Goal: Task Accomplishment & Management: Manage account settings

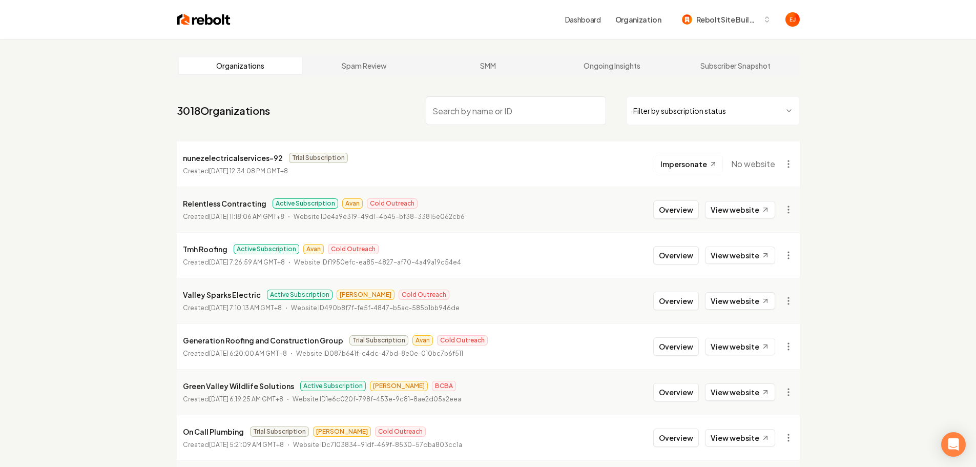
click at [491, 118] on input "search" at bounding box center [516, 110] width 180 height 29
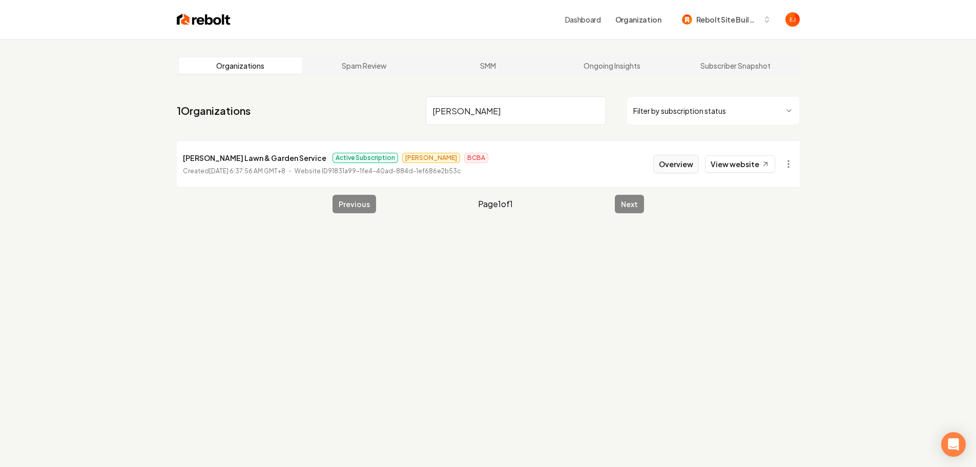
type input "dino pach"
click at [679, 167] on button "Overview" at bounding box center [676, 164] width 46 height 18
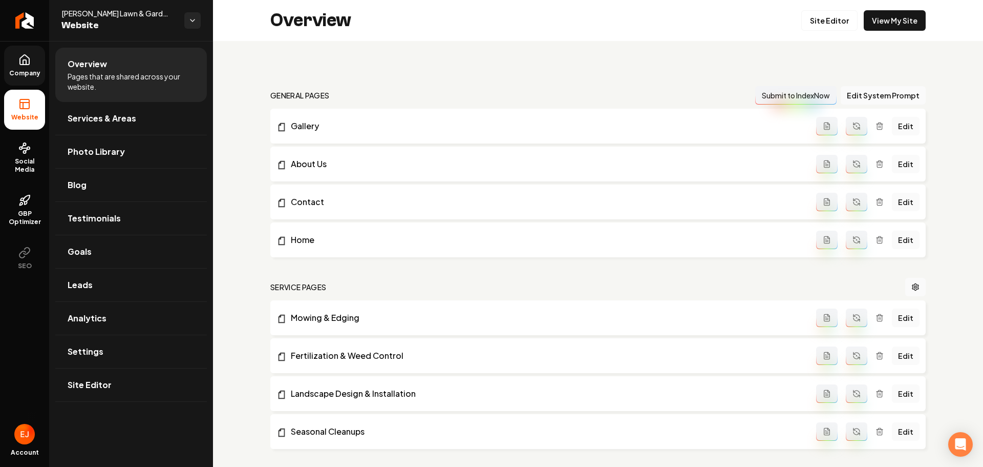
click at [27, 69] on span "Company" at bounding box center [24, 73] width 39 height 8
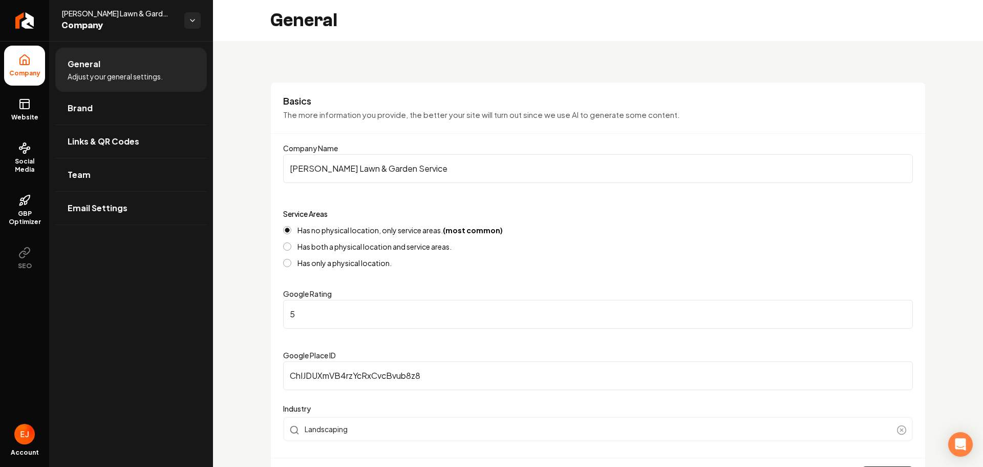
drag, startPoint x: 343, startPoint y: 168, endPoint x: 309, endPoint y: 172, distance: 34.0
click at [309, 172] on input "Dino Pacheco Lawn & Garden Service" at bounding box center [598, 168] width 630 height 29
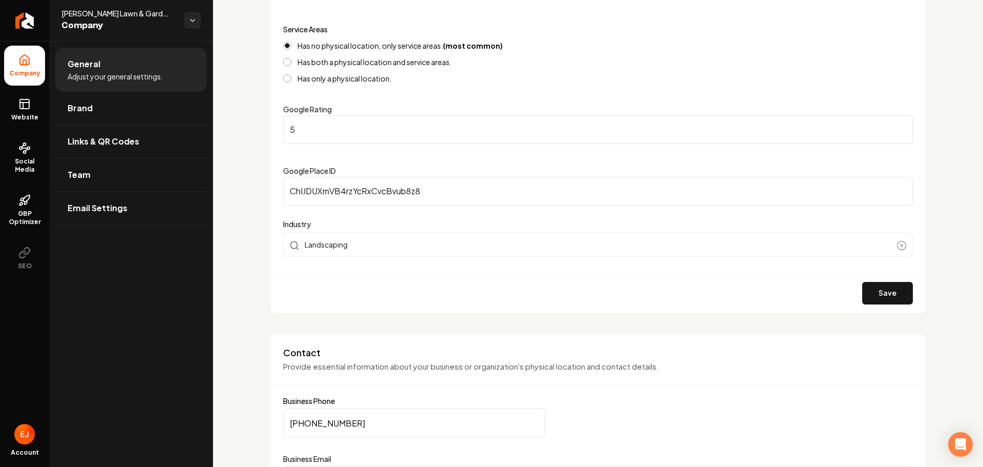
scroll to position [205, 0]
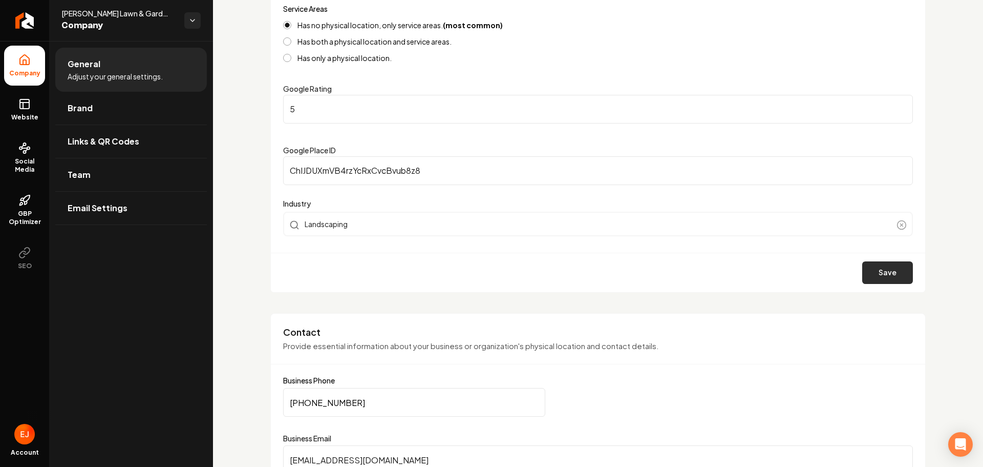
type input "[PERSON_NAME]'s Lawn & Garden Service"
click at [892, 272] on button "Save" at bounding box center [887, 272] width 51 height 23
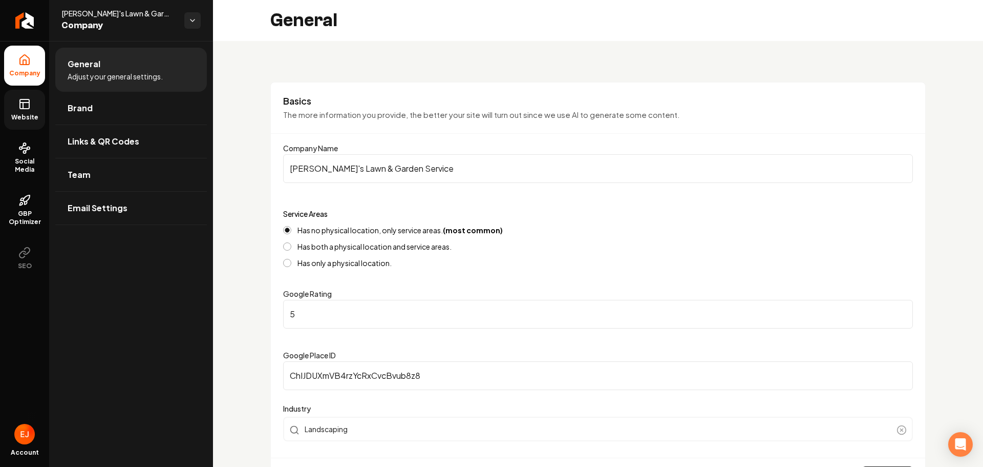
click at [32, 115] on span "Website" at bounding box center [24, 117] width 35 height 8
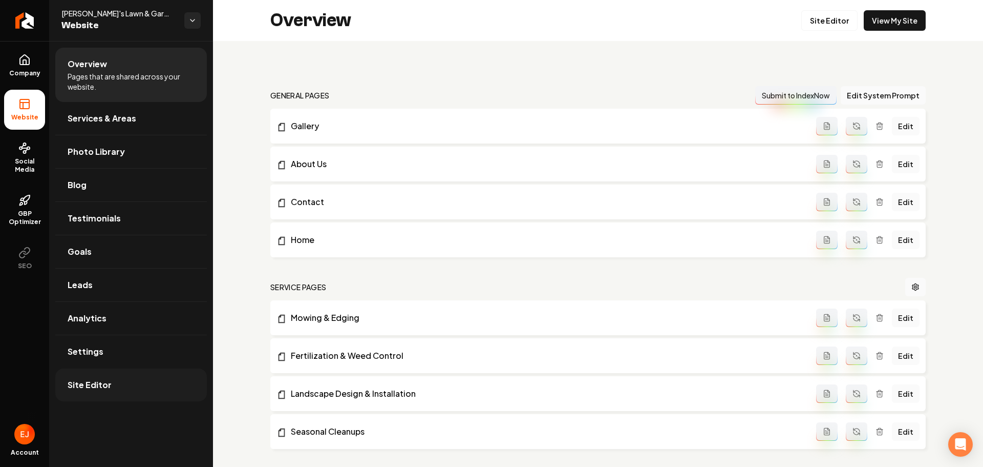
click at [115, 379] on link "Site Editor" at bounding box center [131, 384] width 152 height 33
